Goal: Information Seeking & Learning: Learn about a topic

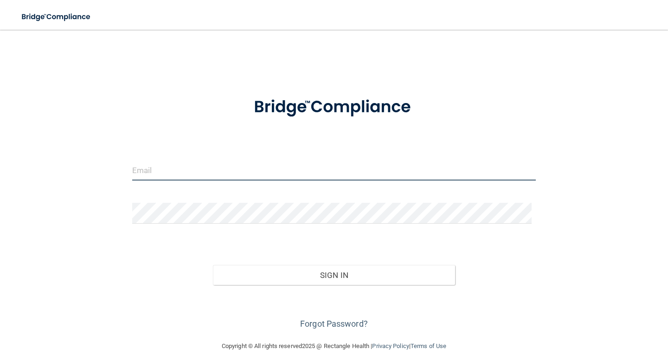
type input "dmdnichols@gmail.com"
drag, startPoint x: 235, startPoint y: 171, endPoint x: 8, endPoint y: 167, distance: 226.9
click at [8, 167] on main "dmdnichols@gmail.com Invalid email/password. You don't have permission to acces…" at bounding box center [334, 192] width 668 height 325
type input "[EMAIL_ADDRESS][DOMAIN_NAME]"
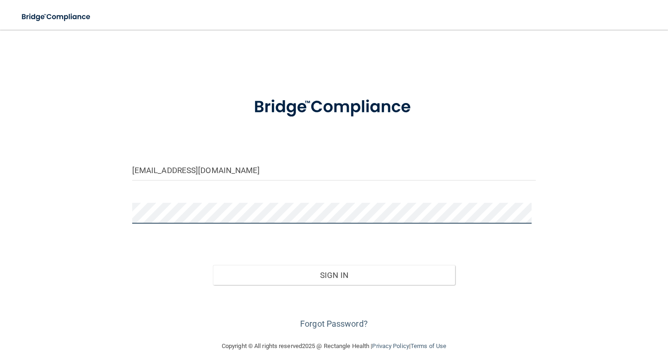
click at [123, 208] on div "[EMAIL_ADDRESS][DOMAIN_NAME] Invalid email/password. You don't have permission …" at bounding box center [334, 185] width 631 height 292
click at [213, 265] on button "Sign In" at bounding box center [334, 275] width 242 height 20
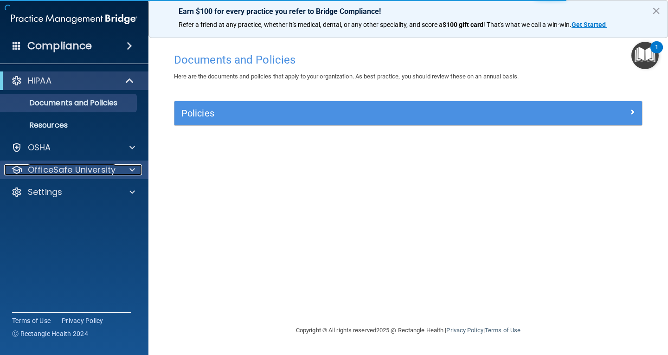
click at [130, 166] on span at bounding box center [132, 169] width 6 height 11
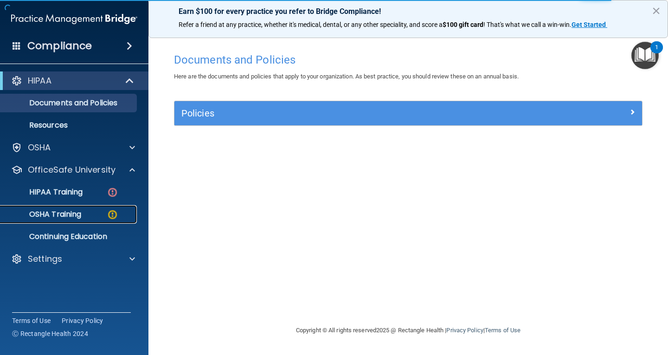
click at [62, 208] on link "OSHA Training" at bounding box center [64, 214] width 146 height 19
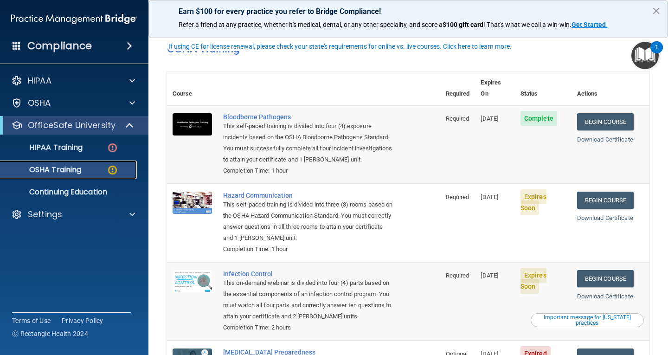
scroll to position [35, 0]
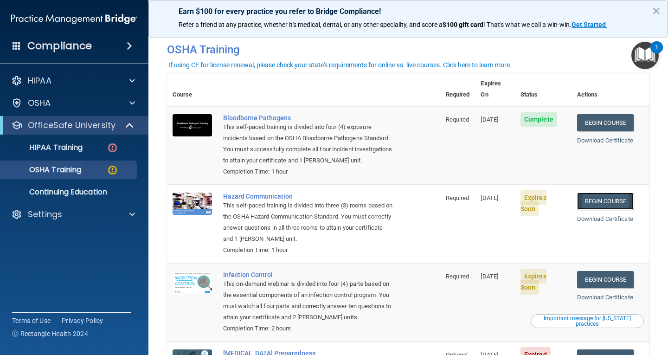
click at [606, 193] on link "Begin Course" at bounding box center [605, 201] width 57 height 17
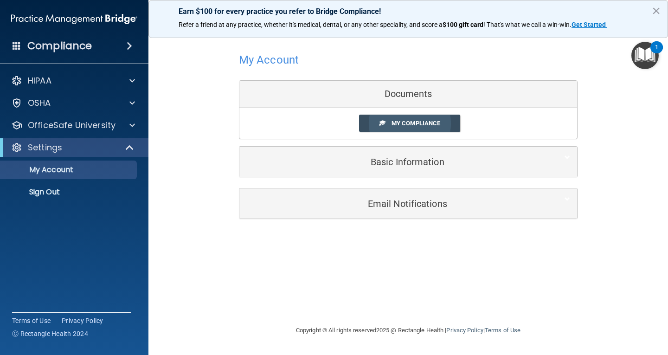
click at [395, 117] on link "My Compliance" at bounding box center [410, 123] width 102 height 17
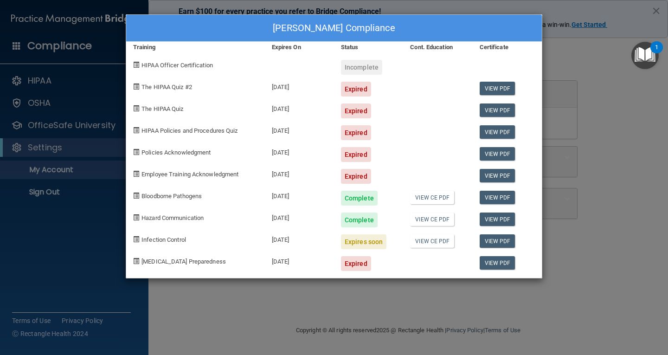
click at [362, 218] on div "Complete" at bounding box center [359, 219] width 37 height 15
click at [430, 218] on link "View CE PDF" at bounding box center [432, 218] width 44 height 13
click at [495, 238] on link "View PDF" at bounding box center [498, 240] width 36 height 13
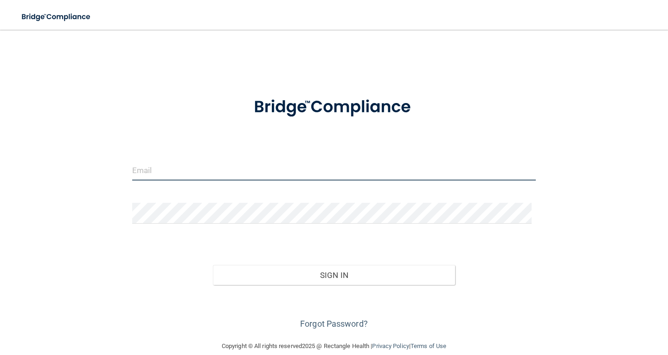
type input "[EMAIL_ADDRESS][DOMAIN_NAME]"
drag, startPoint x: 215, startPoint y: 168, endPoint x: 0, endPoint y: 161, distance: 214.9
click at [0, 161] on main "[EMAIL_ADDRESS][DOMAIN_NAME] Invalid email/password. You don't have permission …" at bounding box center [334, 192] width 668 height 325
type input "[EMAIL_ADDRESS][DOMAIN_NAME]"
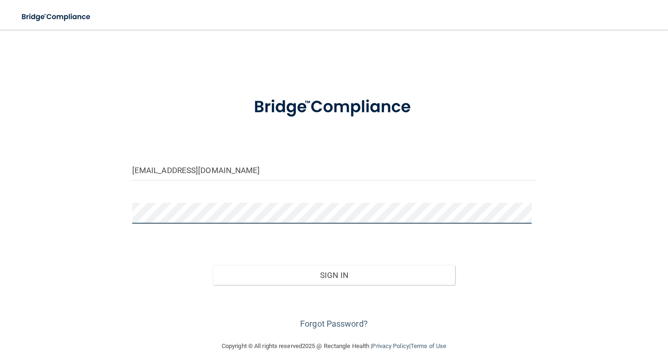
click at [117, 214] on div "[EMAIL_ADDRESS][DOMAIN_NAME] Invalid email/password. You don't have permission …" at bounding box center [334, 185] width 631 height 292
click at [213, 265] on button "Sign In" at bounding box center [334, 275] width 242 height 20
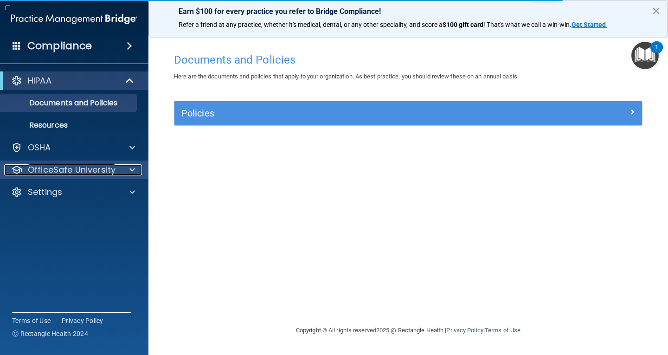
click at [126, 167] on div at bounding box center [130, 169] width 23 height 11
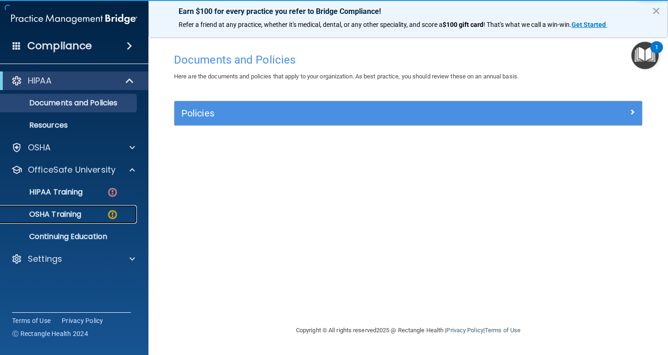
click at [106, 210] on div "OSHA Training" at bounding box center [69, 214] width 127 height 9
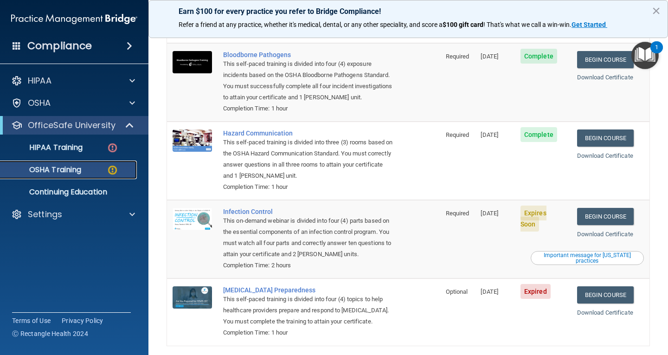
scroll to position [81, 0]
